Goal: Information Seeking & Learning: Learn about a topic

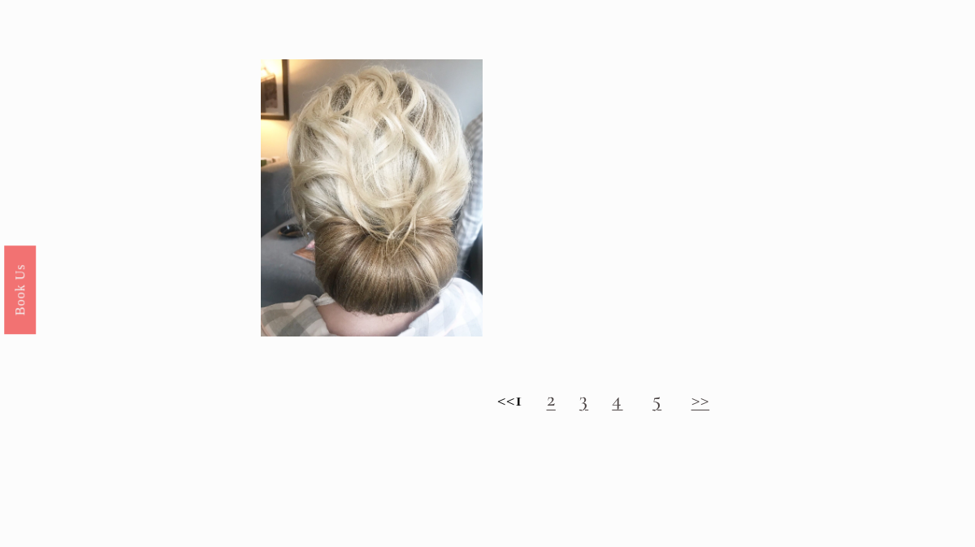
scroll to position [1307, 0]
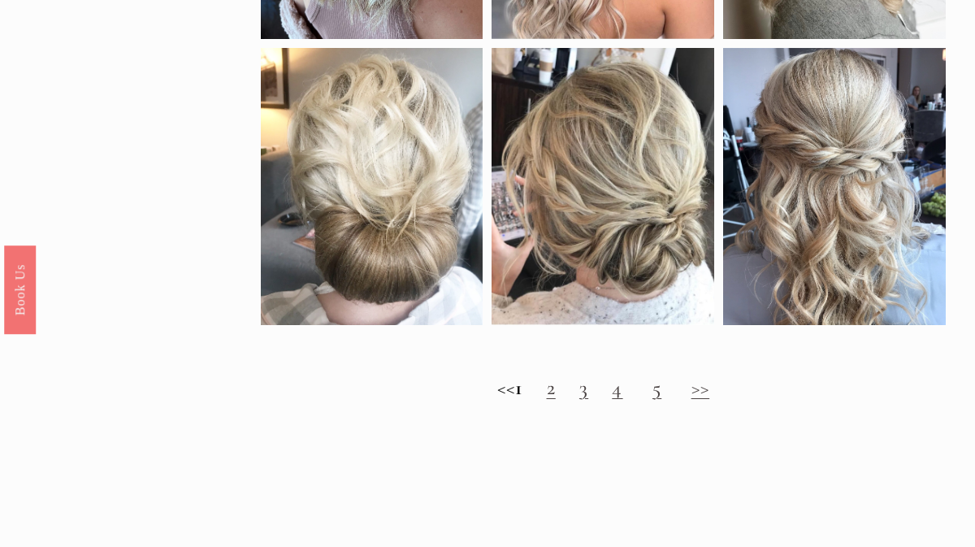
click at [556, 390] on link "2" at bounding box center [551, 387] width 9 height 25
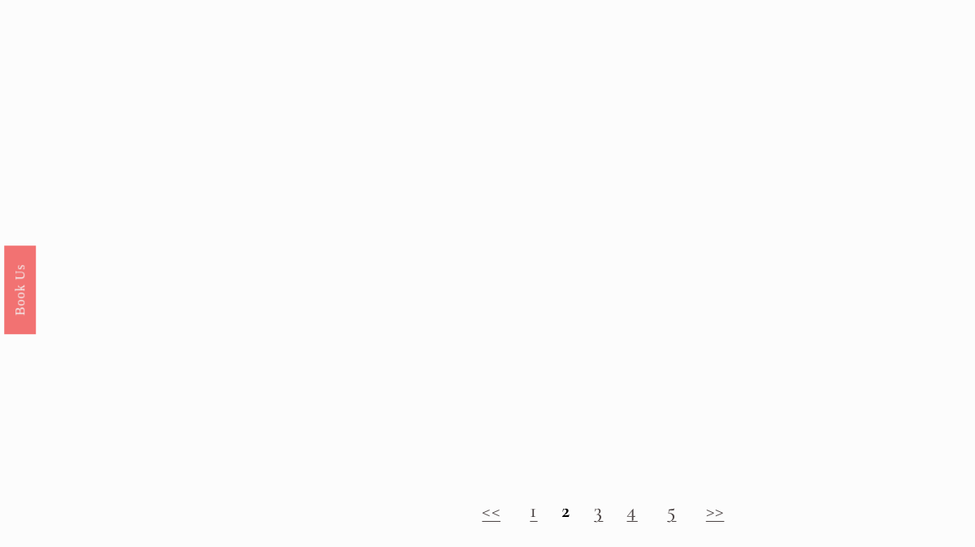
scroll to position [1244, 0]
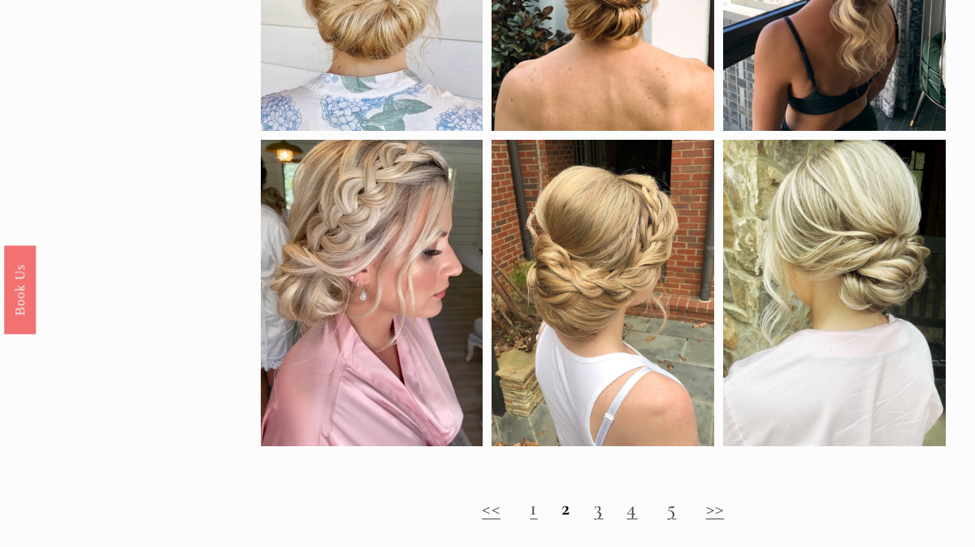
click at [599, 512] on link "3" at bounding box center [598, 507] width 9 height 25
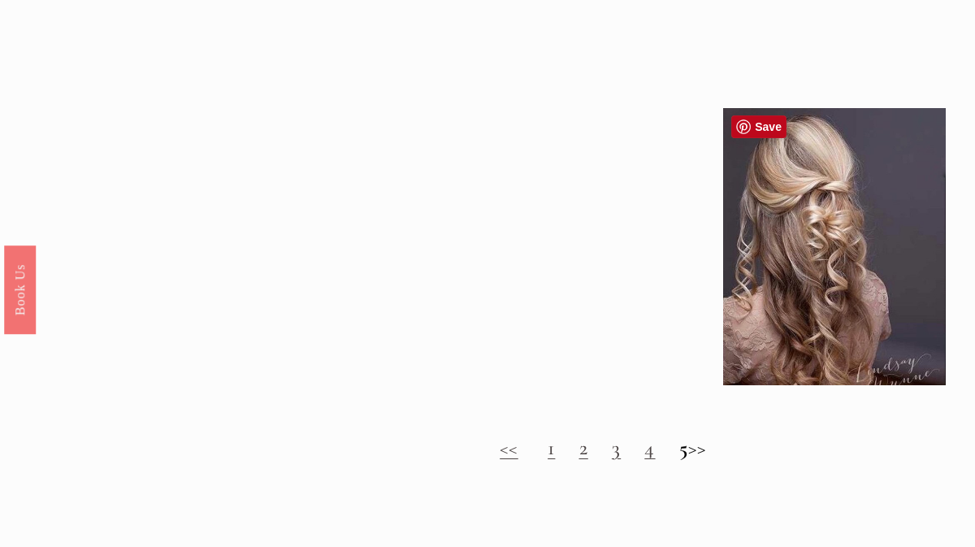
scroll to position [1248, 0]
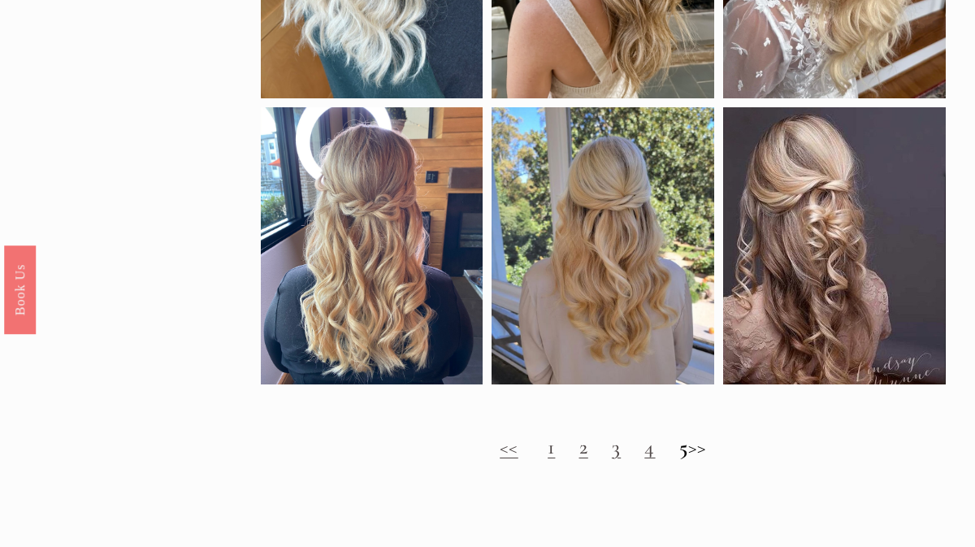
click at [711, 450] on h2 "<< 1 2 3 4 5 >>" at bounding box center [603, 447] width 685 height 24
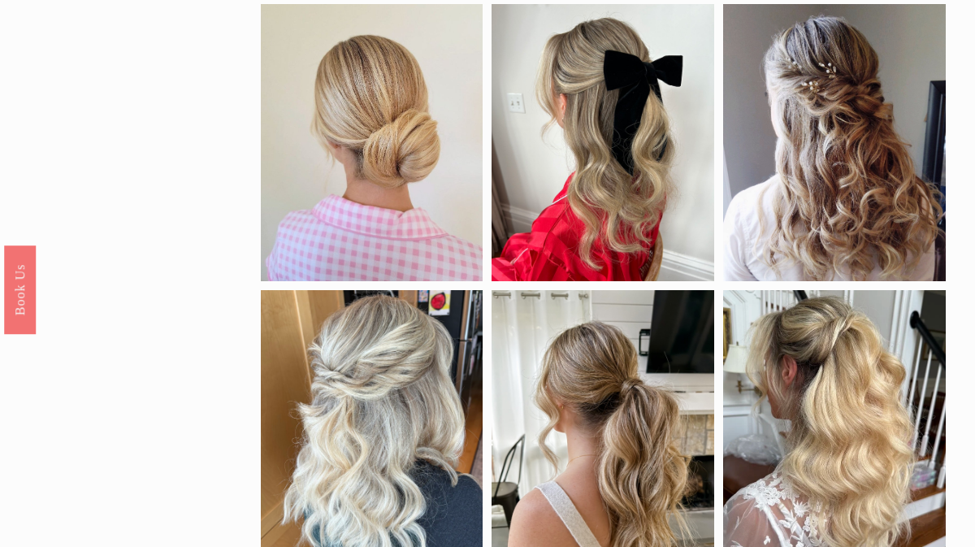
scroll to position [645, 0]
